Goal: Navigation & Orientation: Find specific page/section

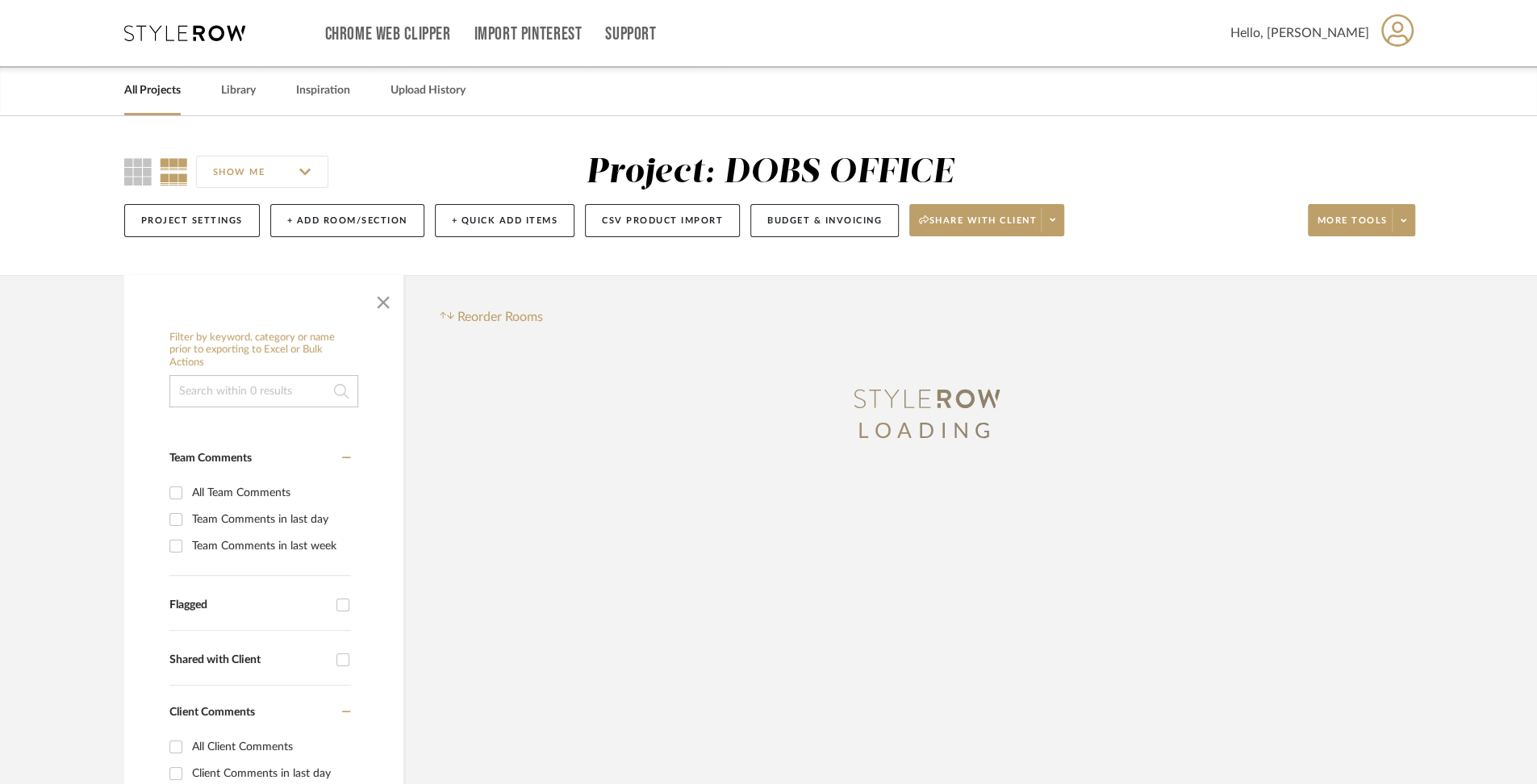
click at [167, 92] on link "All Projects" at bounding box center [152, 90] width 57 height 22
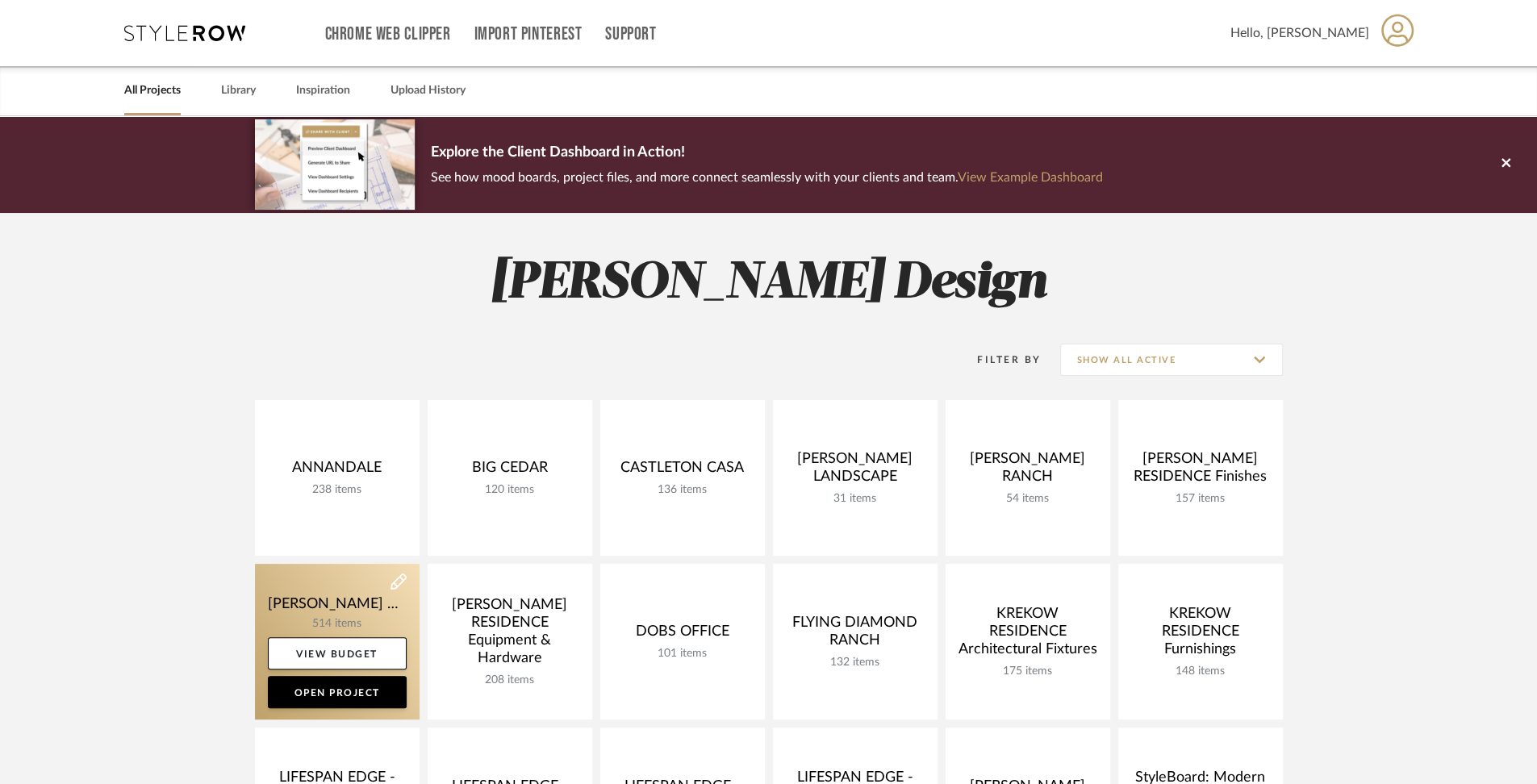
click at [308, 606] on link at bounding box center [337, 641] width 165 height 156
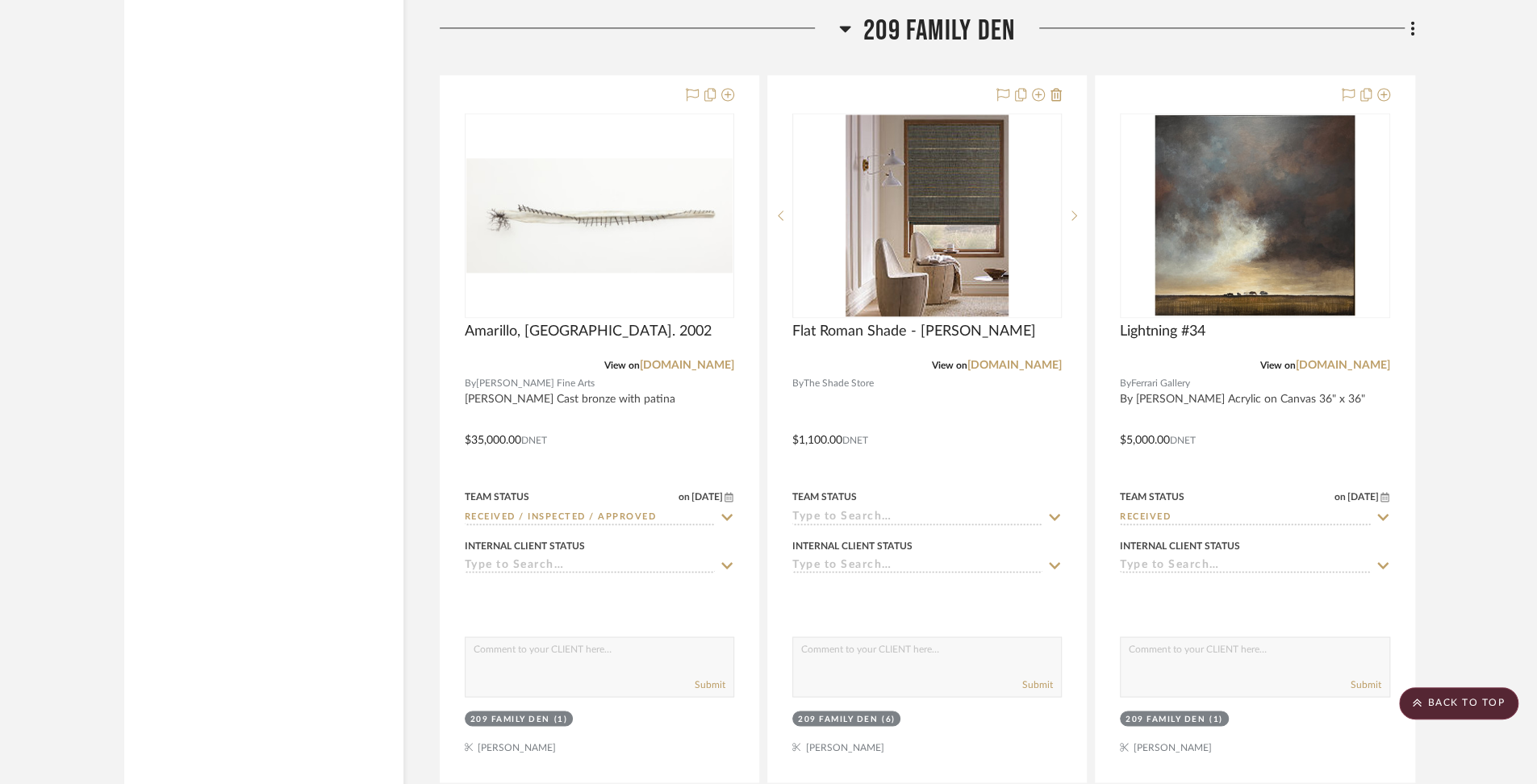
scroll to position [38654, 0]
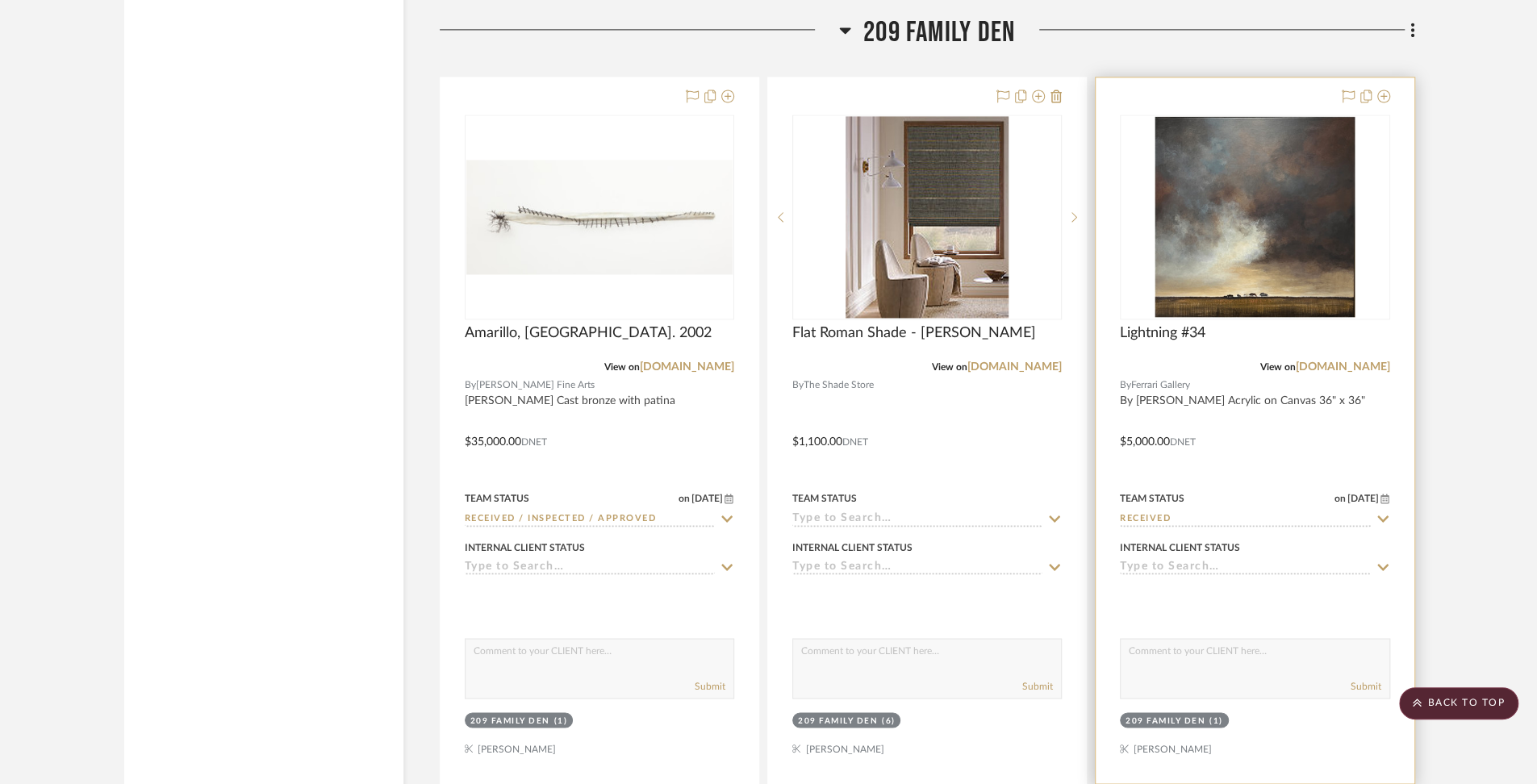
click at [1222, 321] on div at bounding box center [1255, 430] width 318 height 706
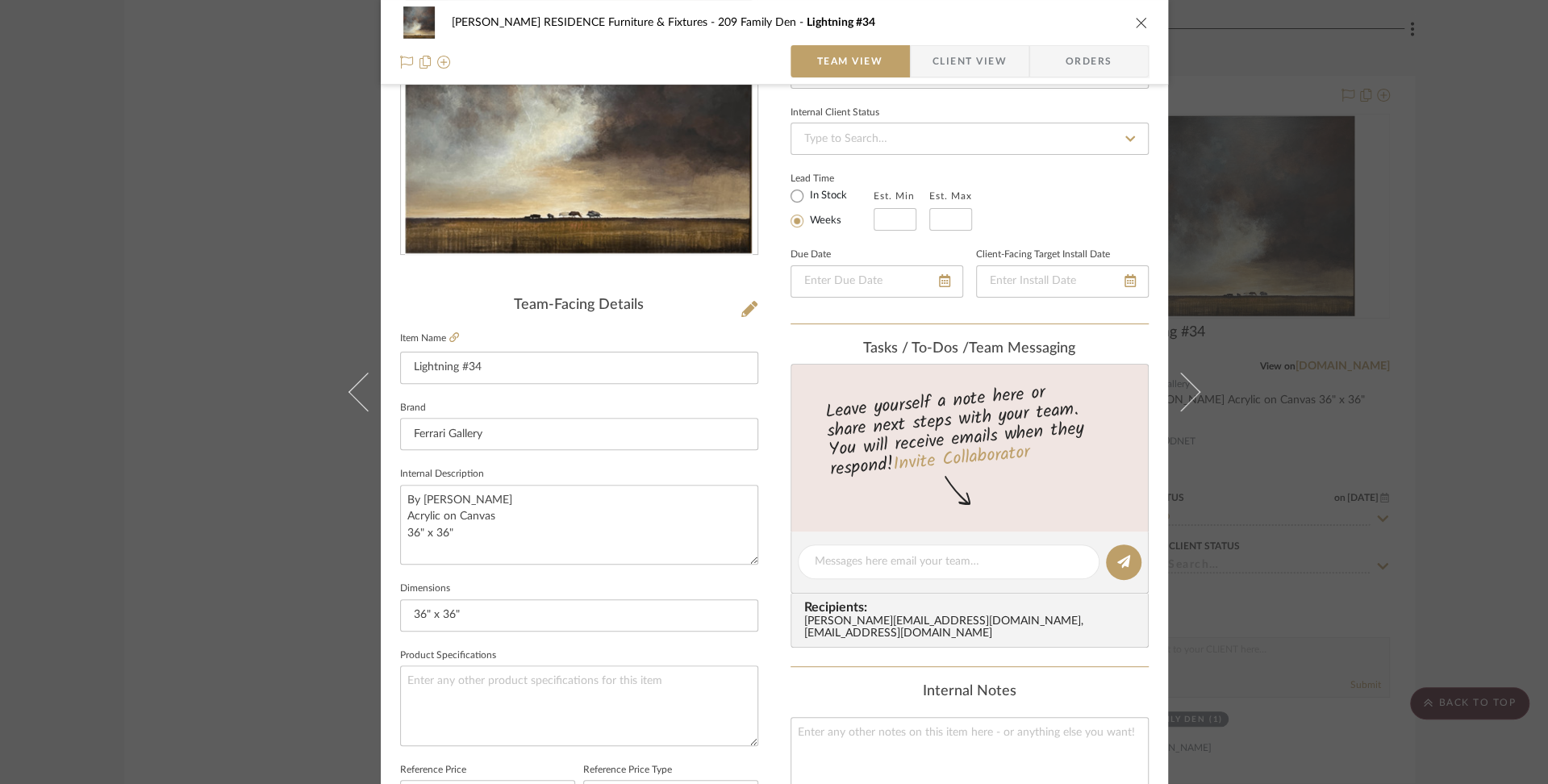
scroll to position [0, 0]
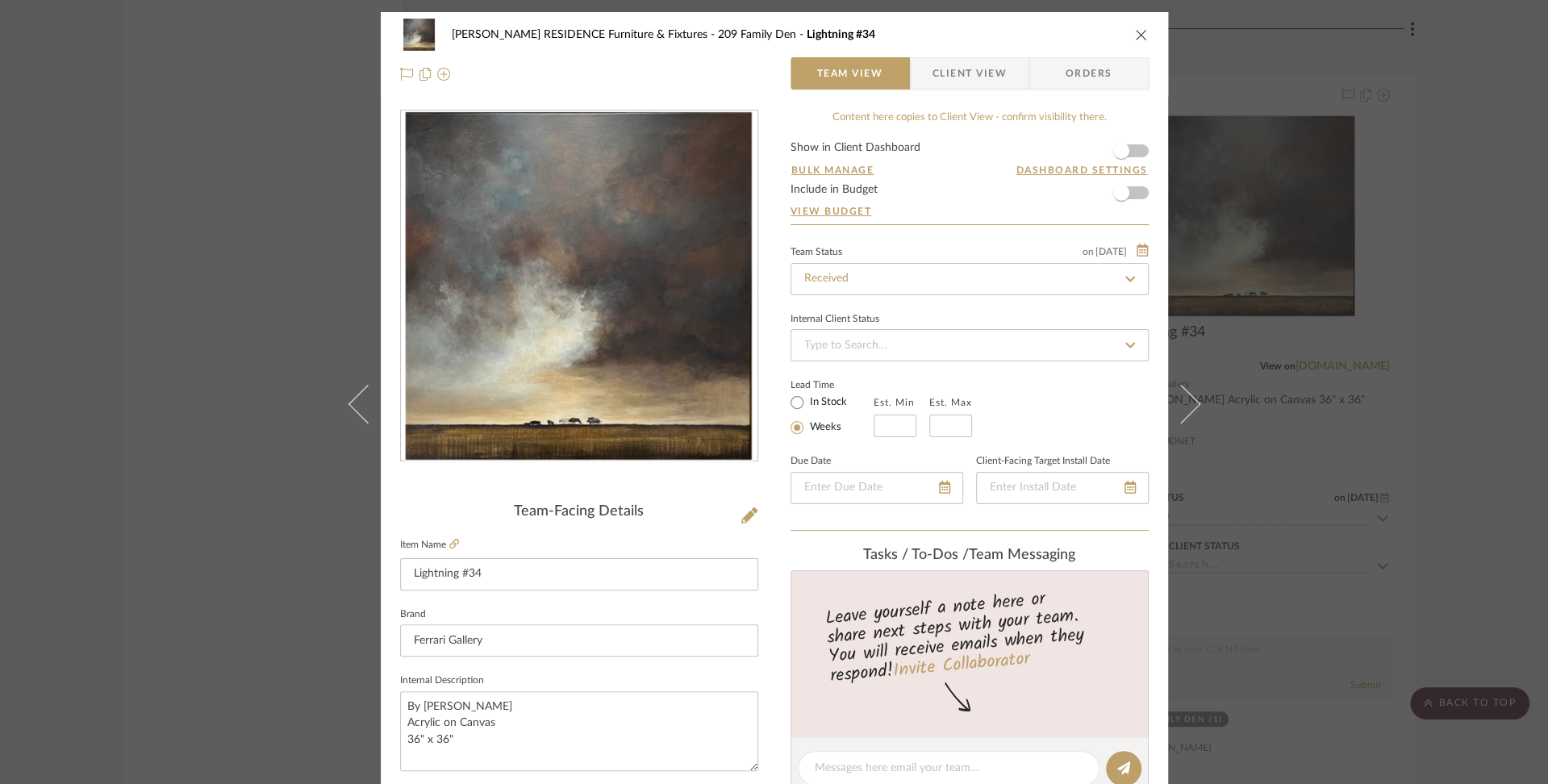
click at [1135, 32] on icon "close" at bounding box center [1141, 34] width 13 height 13
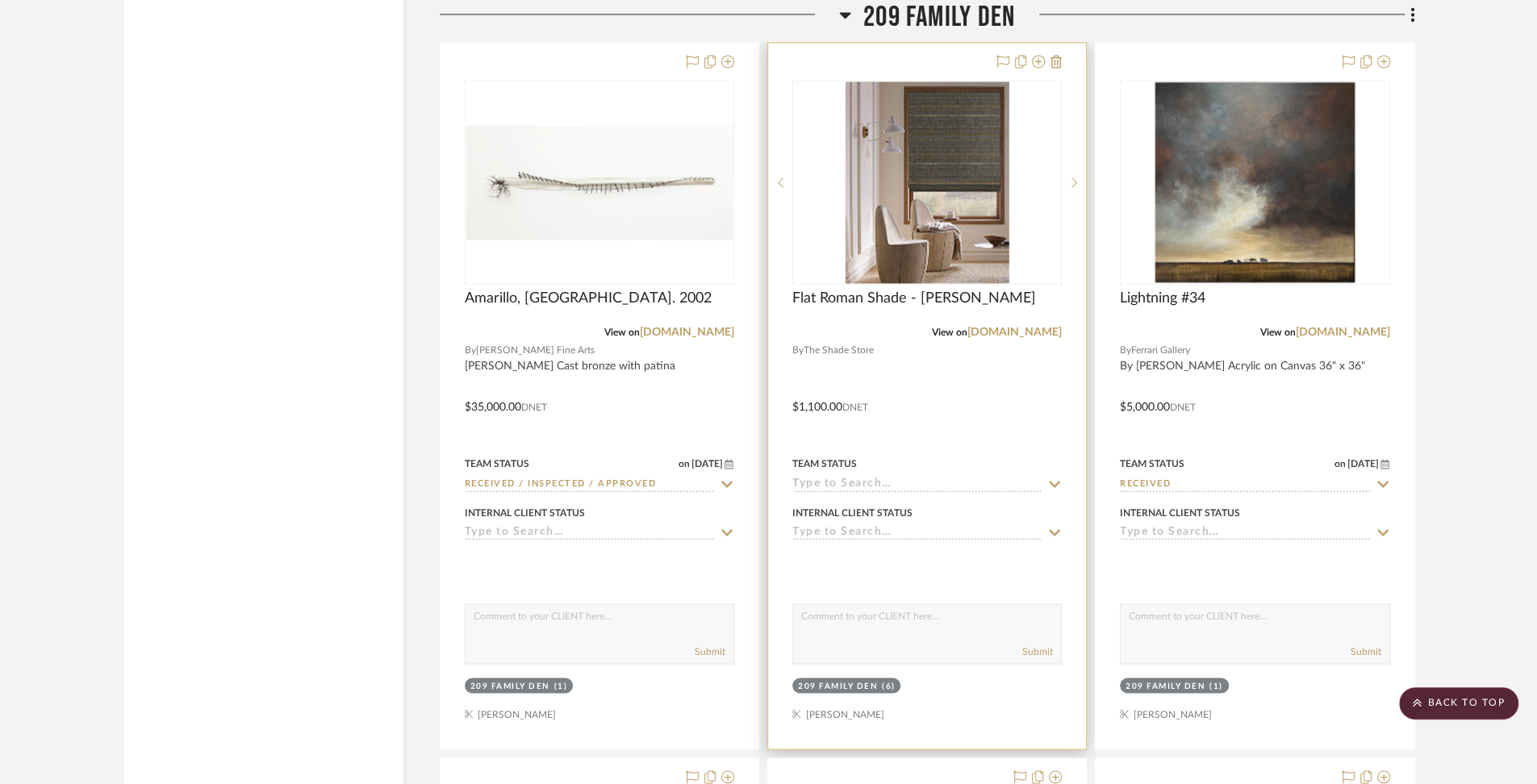
scroll to position [38692, 0]
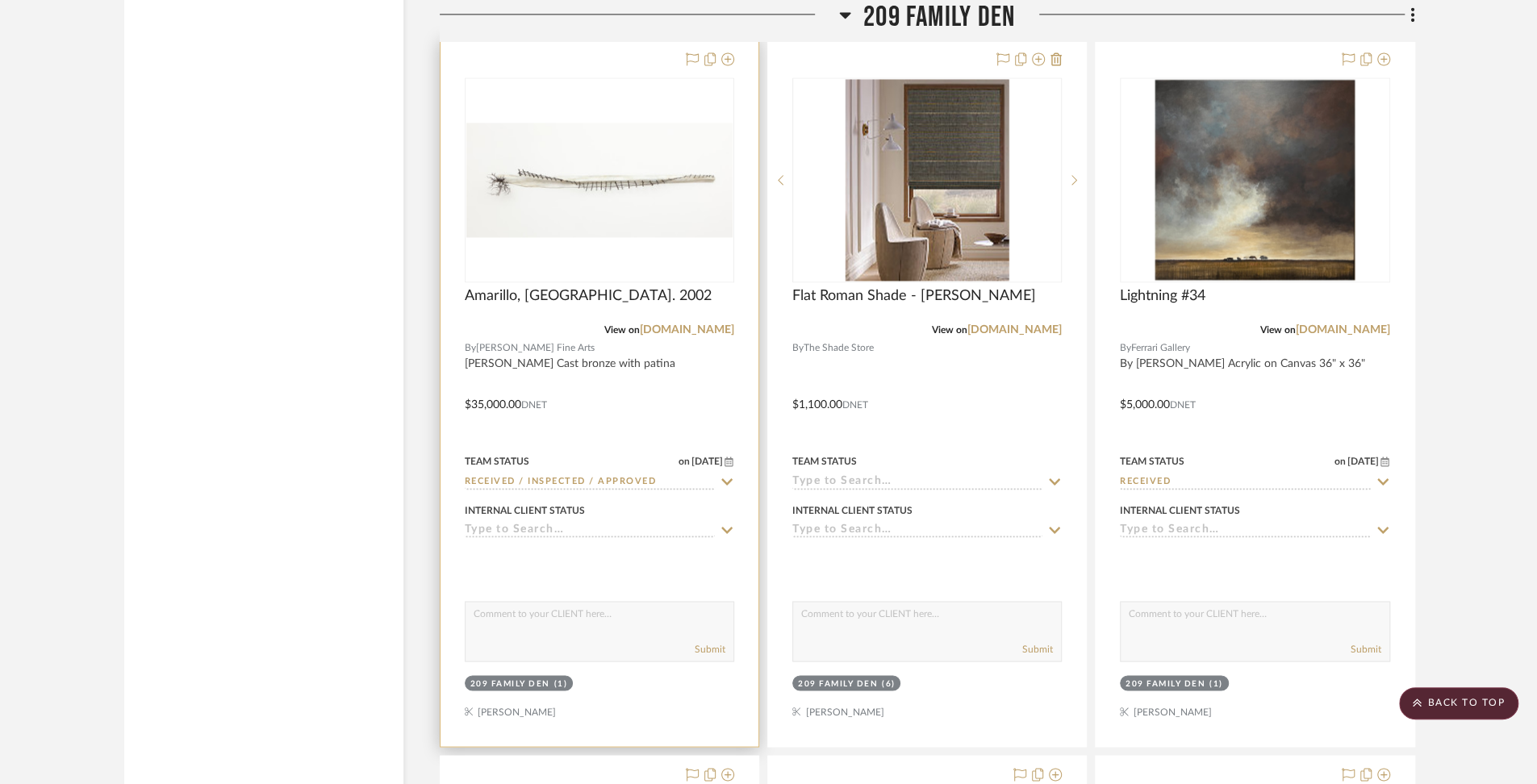
click at [568, 297] on div at bounding box center [599, 393] width 318 height 706
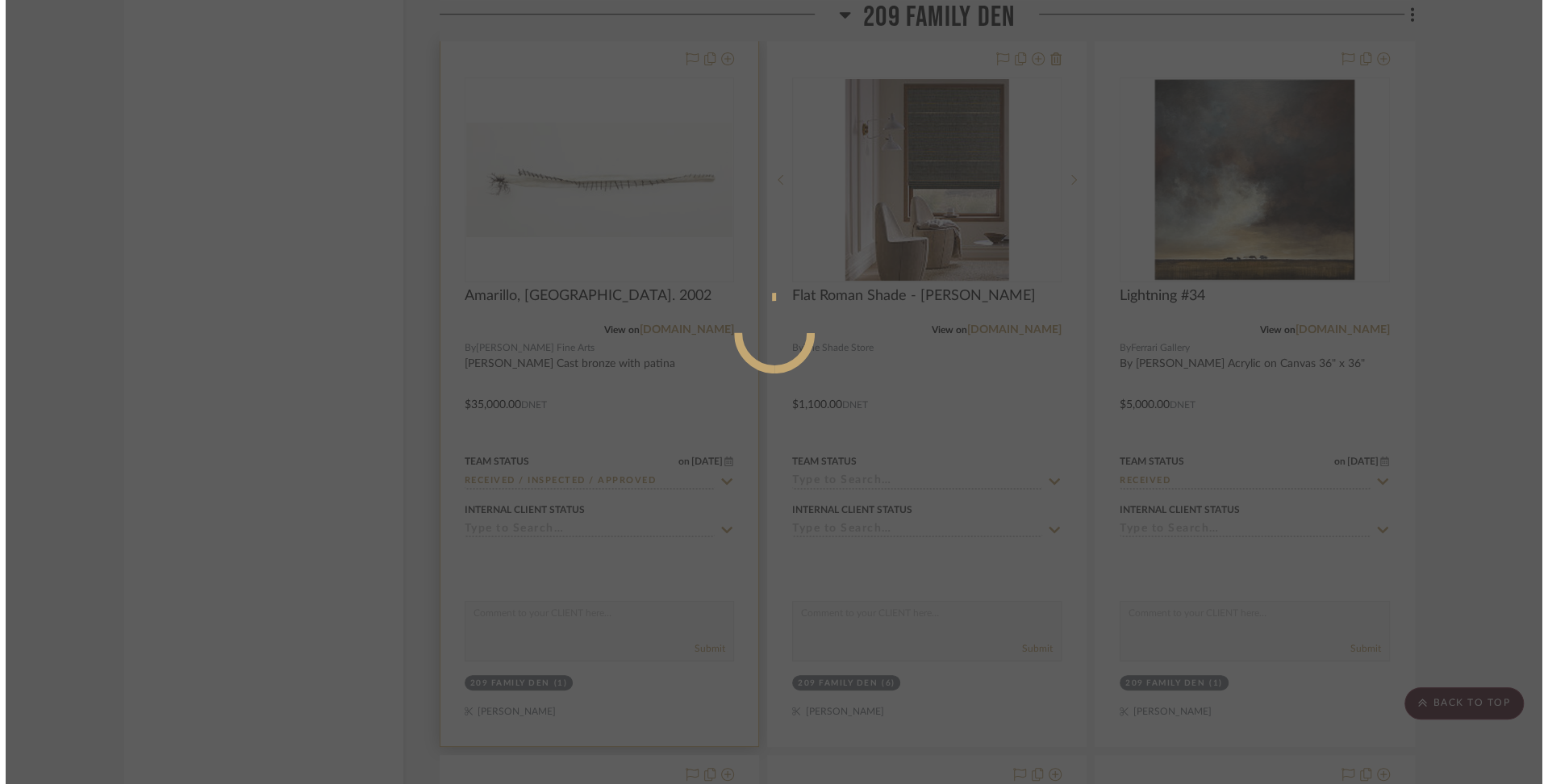
scroll to position [0, 0]
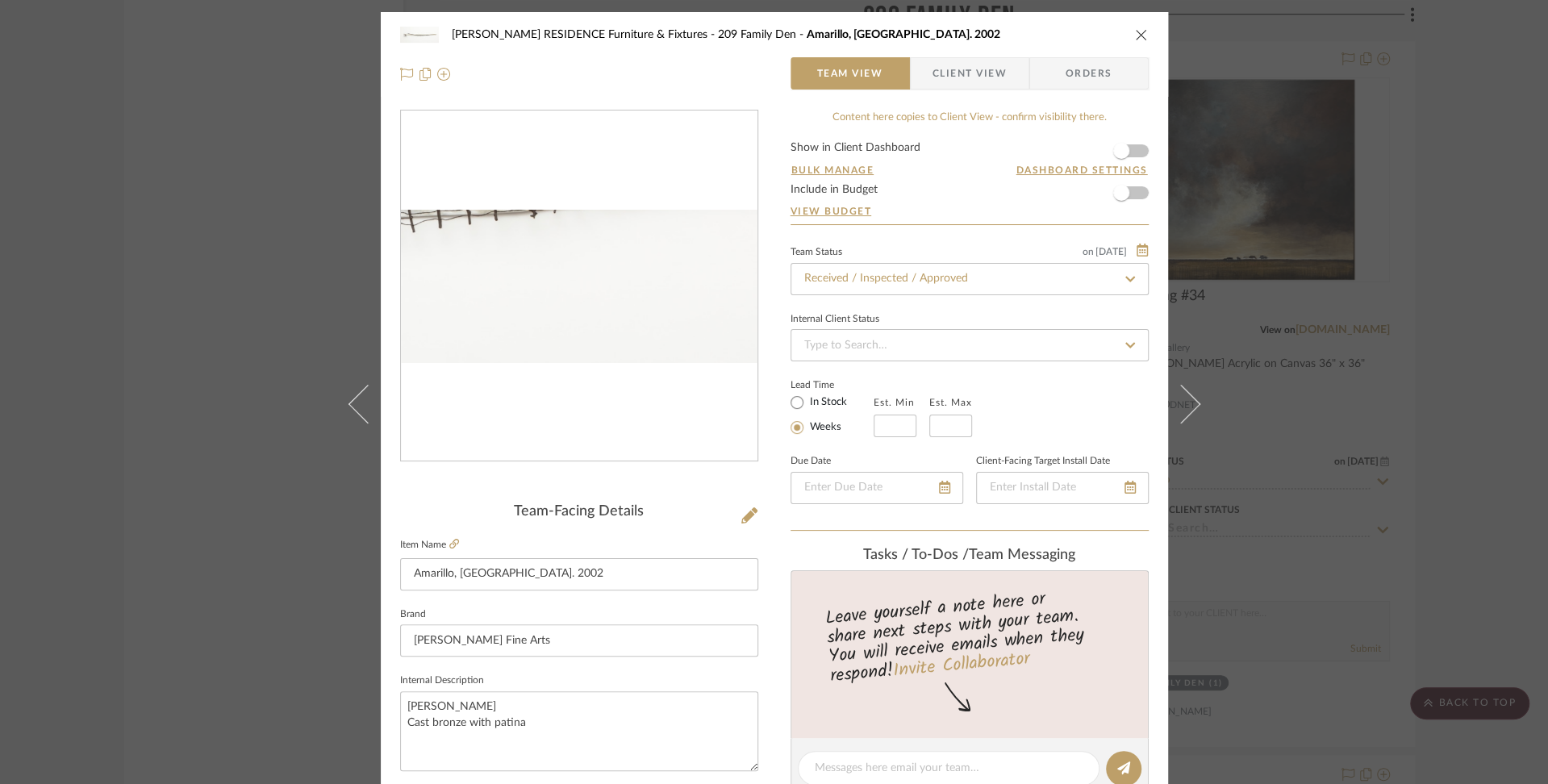
click at [659, 316] on img "0" at bounding box center [579, 286] width 357 height 153
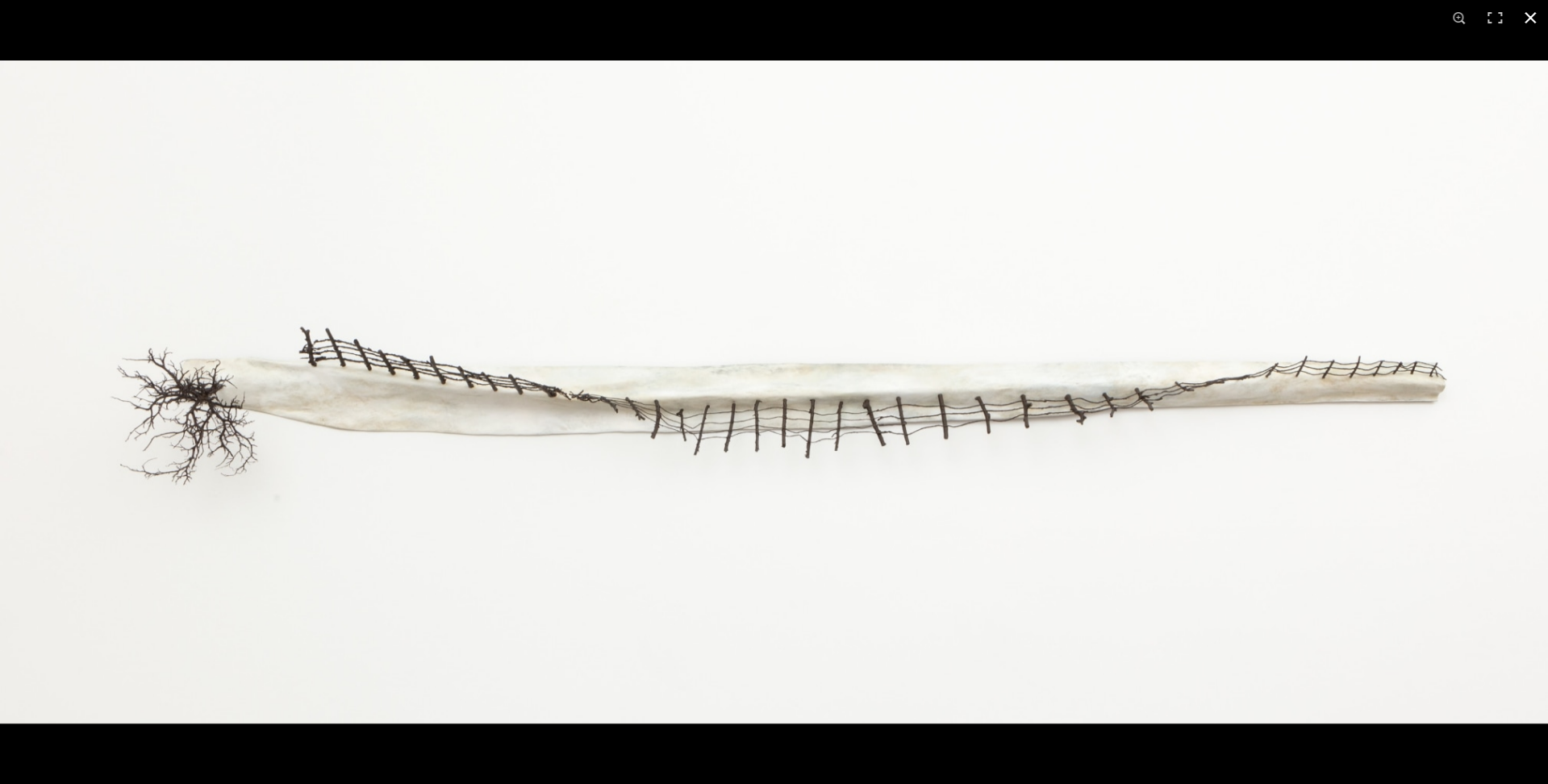
click at [1529, 15] on button at bounding box center [1531, 18] width 36 height 36
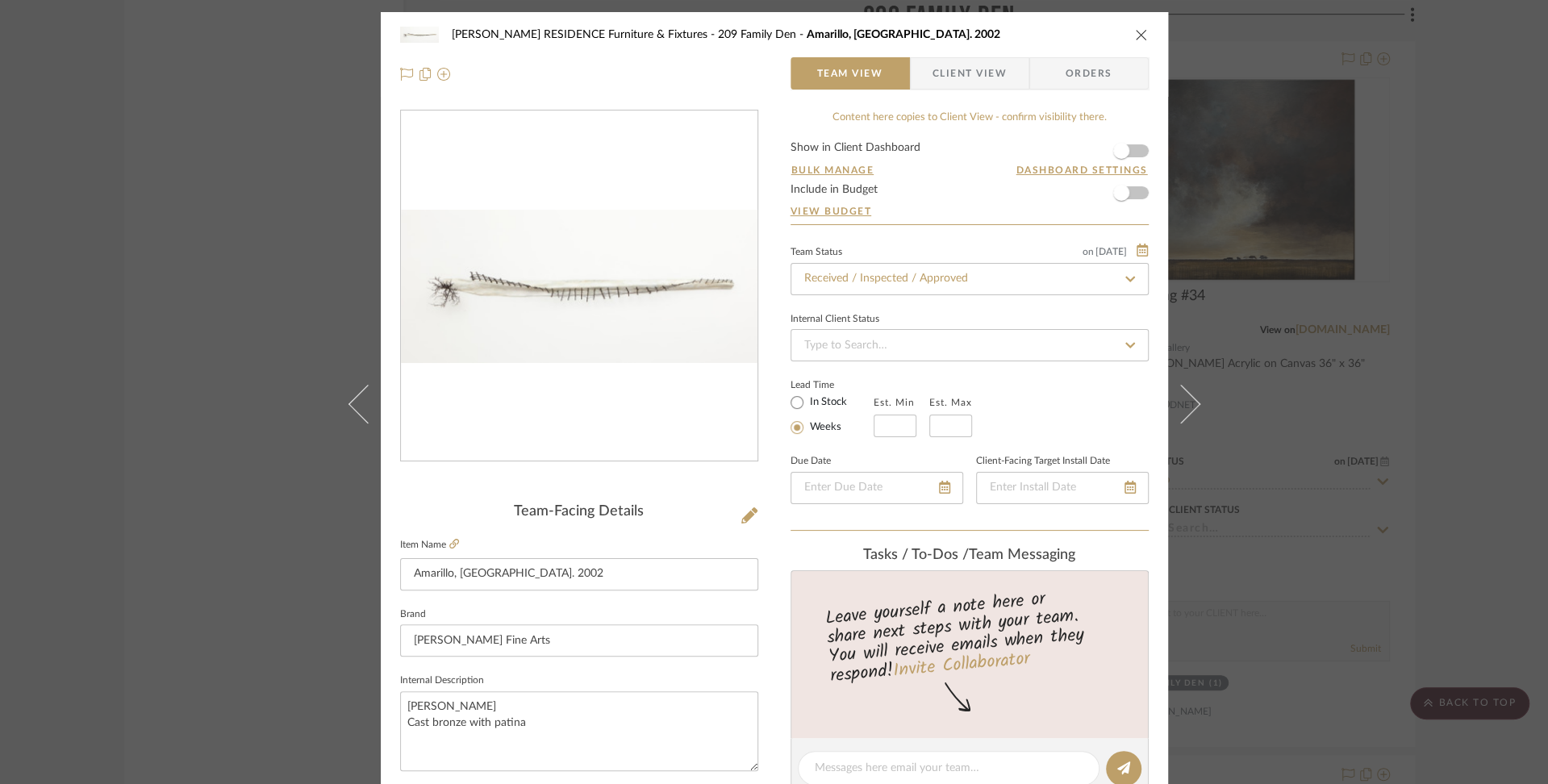
click at [1135, 32] on icon "close" at bounding box center [1141, 34] width 13 height 13
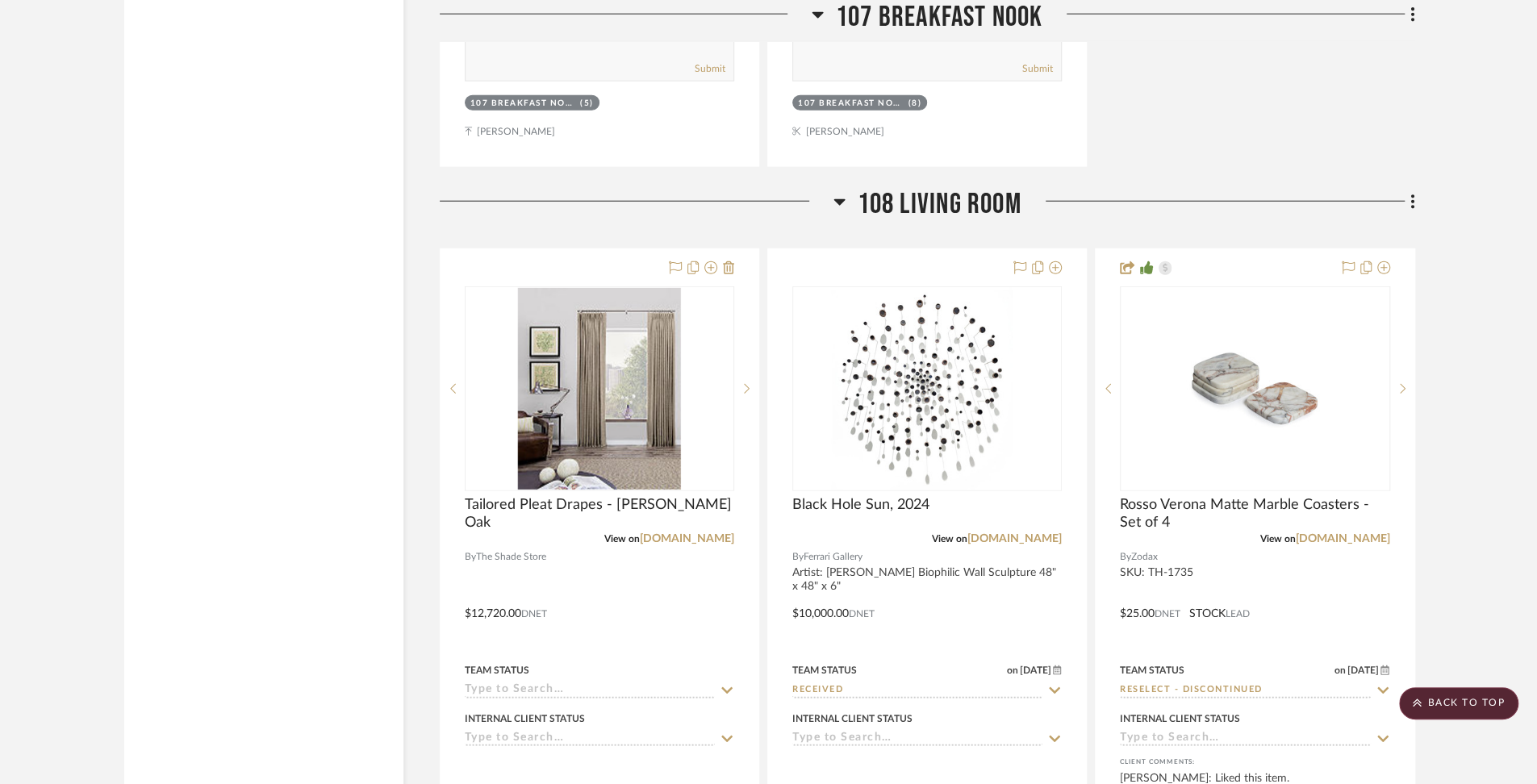
scroll to position [12429, 0]
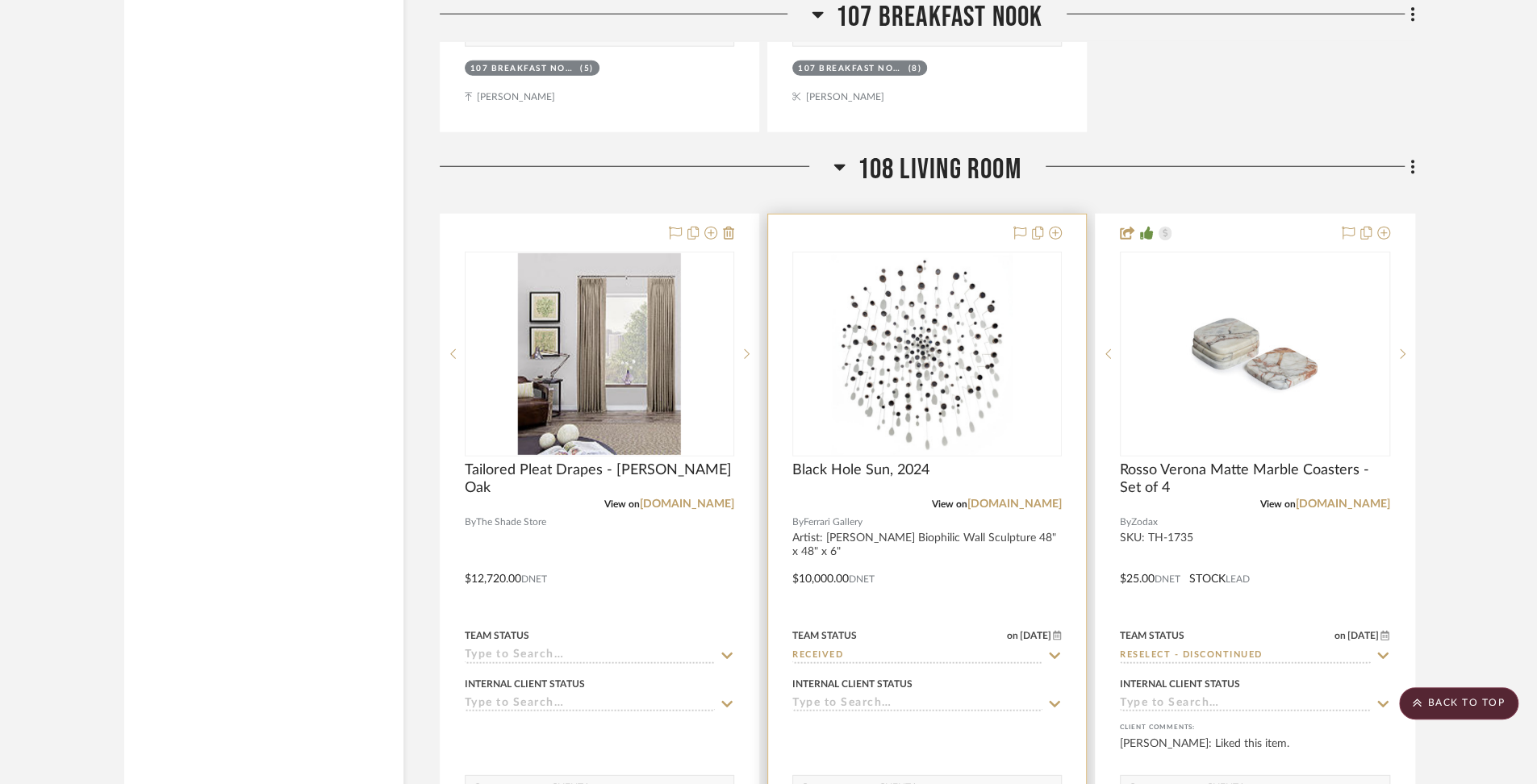
click at [891, 527] on div at bounding box center [928, 567] width 318 height 706
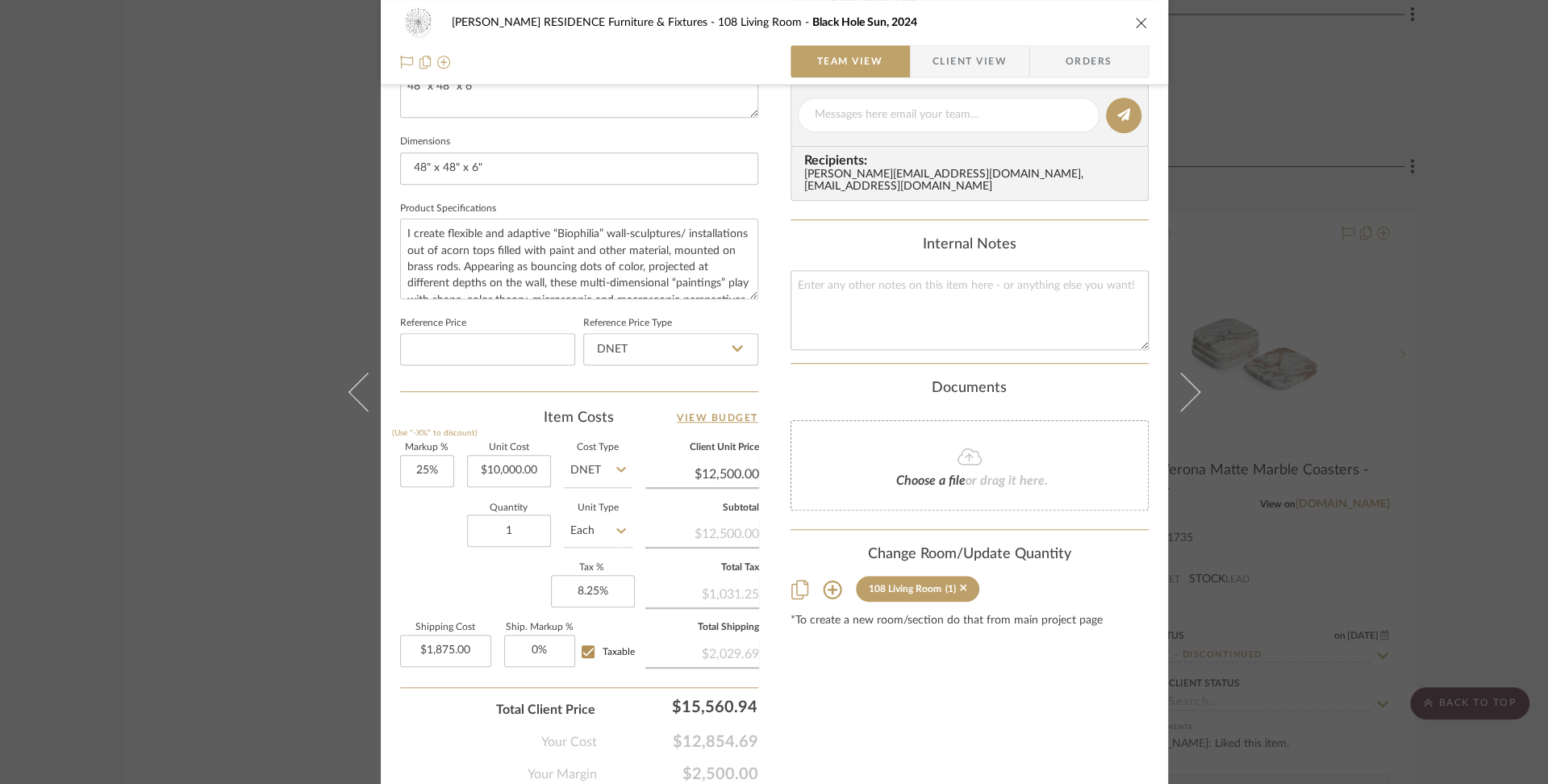
scroll to position [714, 0]
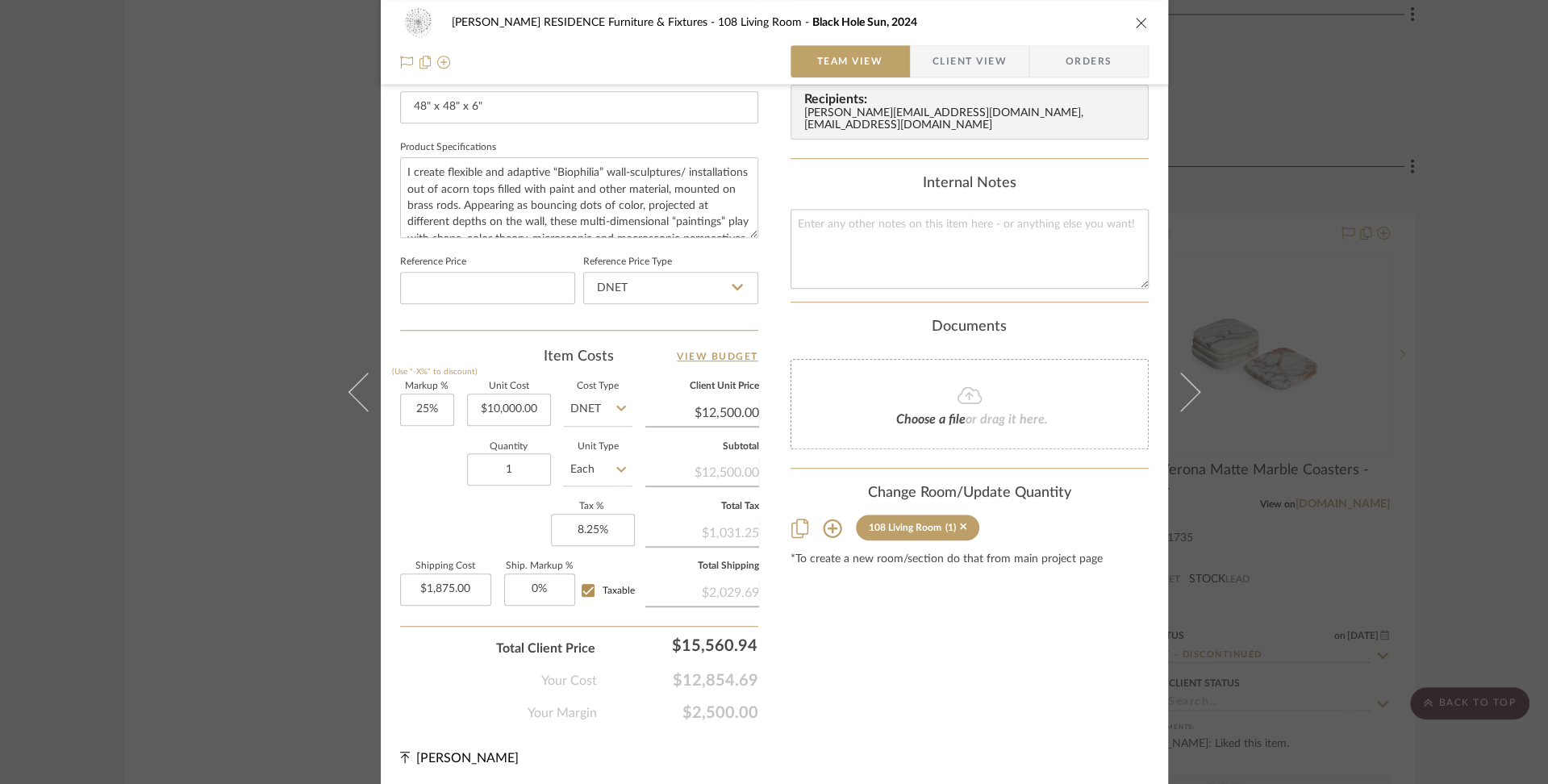
click at [1135, 19] on icon "close" at bounding box center [1141, 22] width 13 height 13
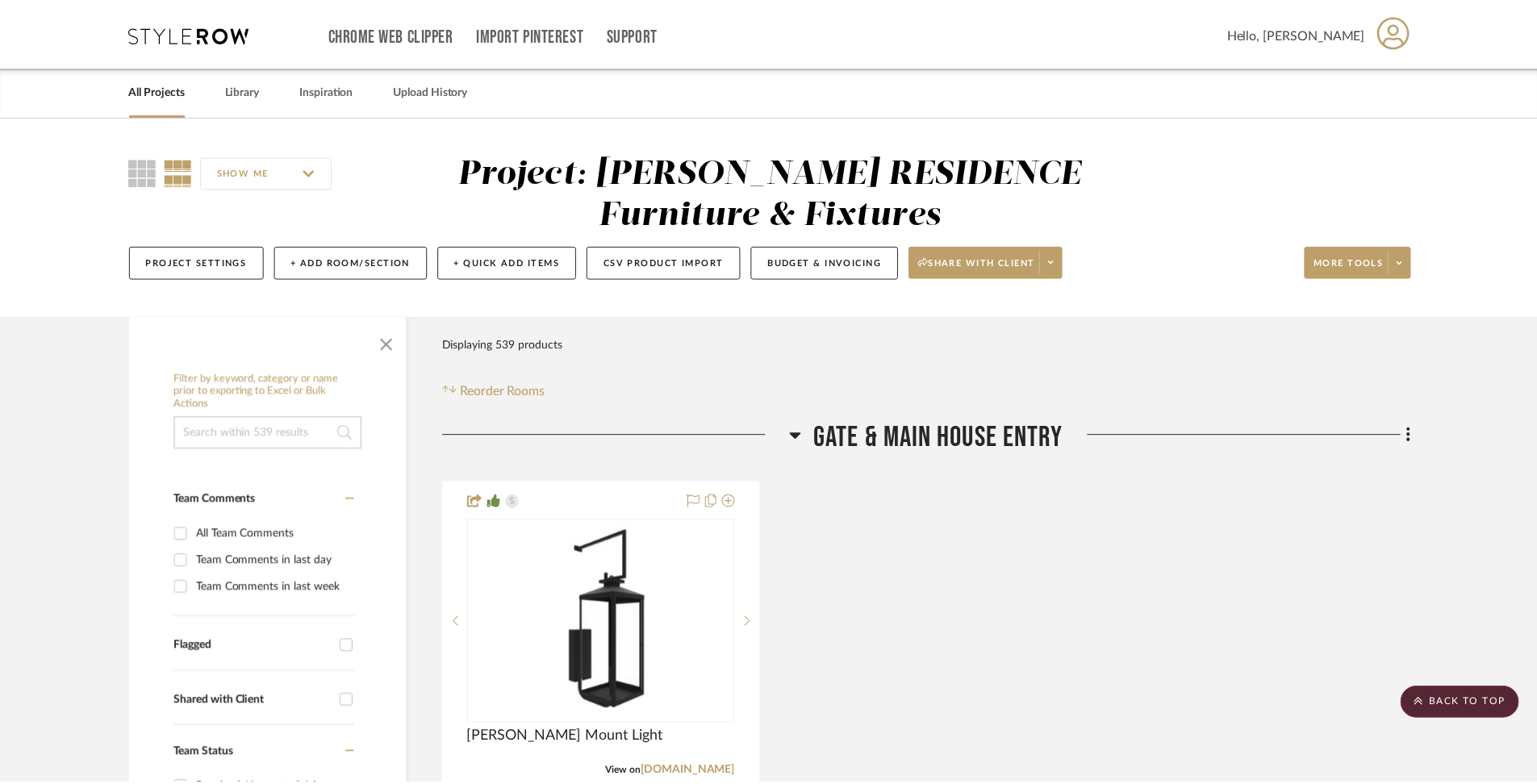
scroll to position [12429, 0]
